Goal: Transaction & Acquisition: Purchase product/service

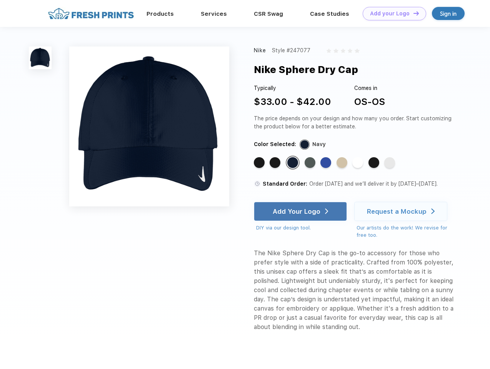
click at [392, 13] on link "Add your Logo Design Tool" at bounding box center [394, 13] width 63 height 13
click at [0, 0] on div "Design Tool" at bounding box center [0, 0] width 0 height 0
click at [413, 13] on link "Add your Logo Design Tool" at bounding box center [394, 13] width 63 height 13
click at [40, 58] on img at bounding box center [40, 58] width 23 height 23
click at [260, 163] on div "Standard Color" at bounding box center [259, 162] width 11 height 11
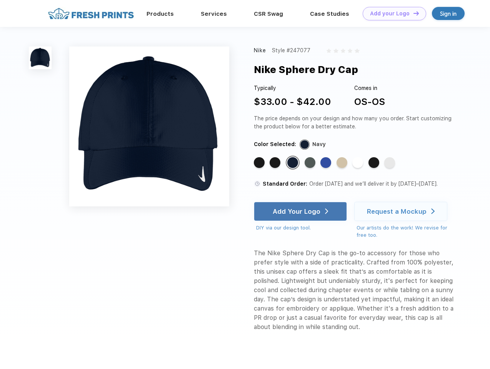
click at [276, 163] on div "Standard Color" at bounding box center [275, 162] width 11 height 11
click at [294, 163] on div "Standard Color" at bounding box center [292, 162] width 11 height 11
click at [311, 163] on div "Standard Color" at bounding box center [310, 162] width 11 height 11
click at [327, 163] on div "Standard Color" at bounding box center [326, 162] width 11 height 11
click at [343, 163] on div "Standard Color" at bounding box center [342, 162] width 11 height 11
